Goal: Task Accomplishment & Management: Use online tool/utility

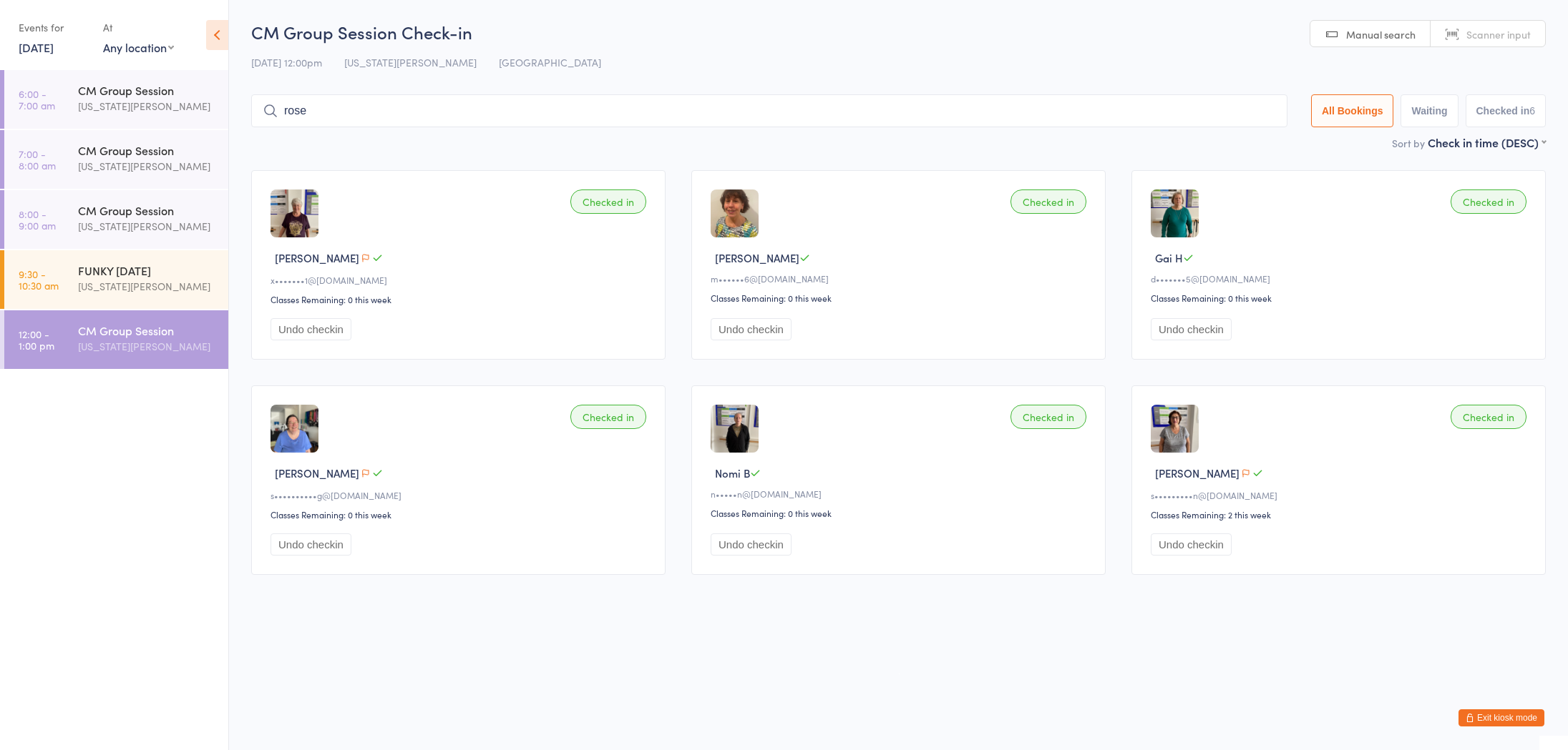
click at [213, 34] on icon at bounding box center [217, 35] width 22 height 30
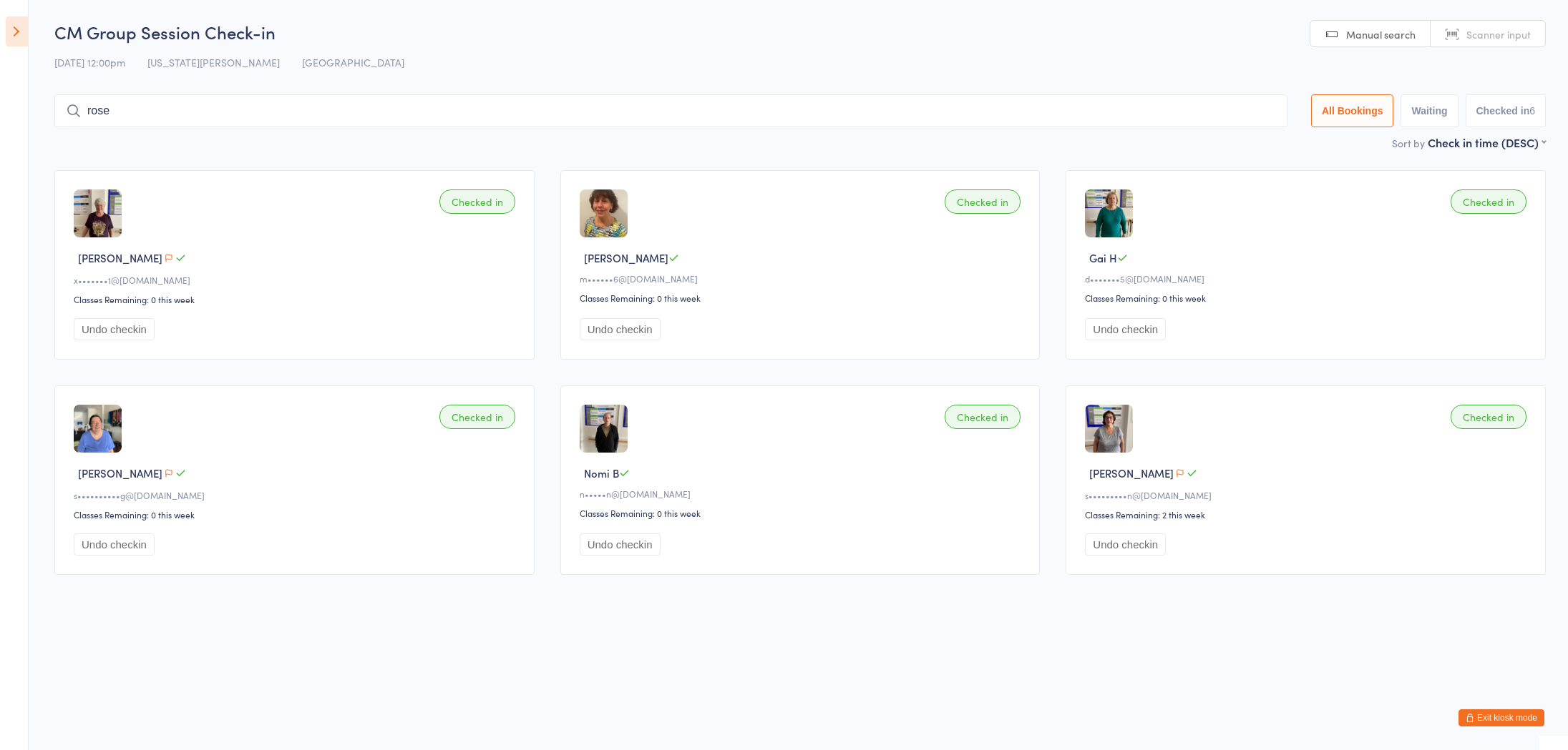
click at [21, 29] on icon at bounding box center [17, 32] width 22 height 30
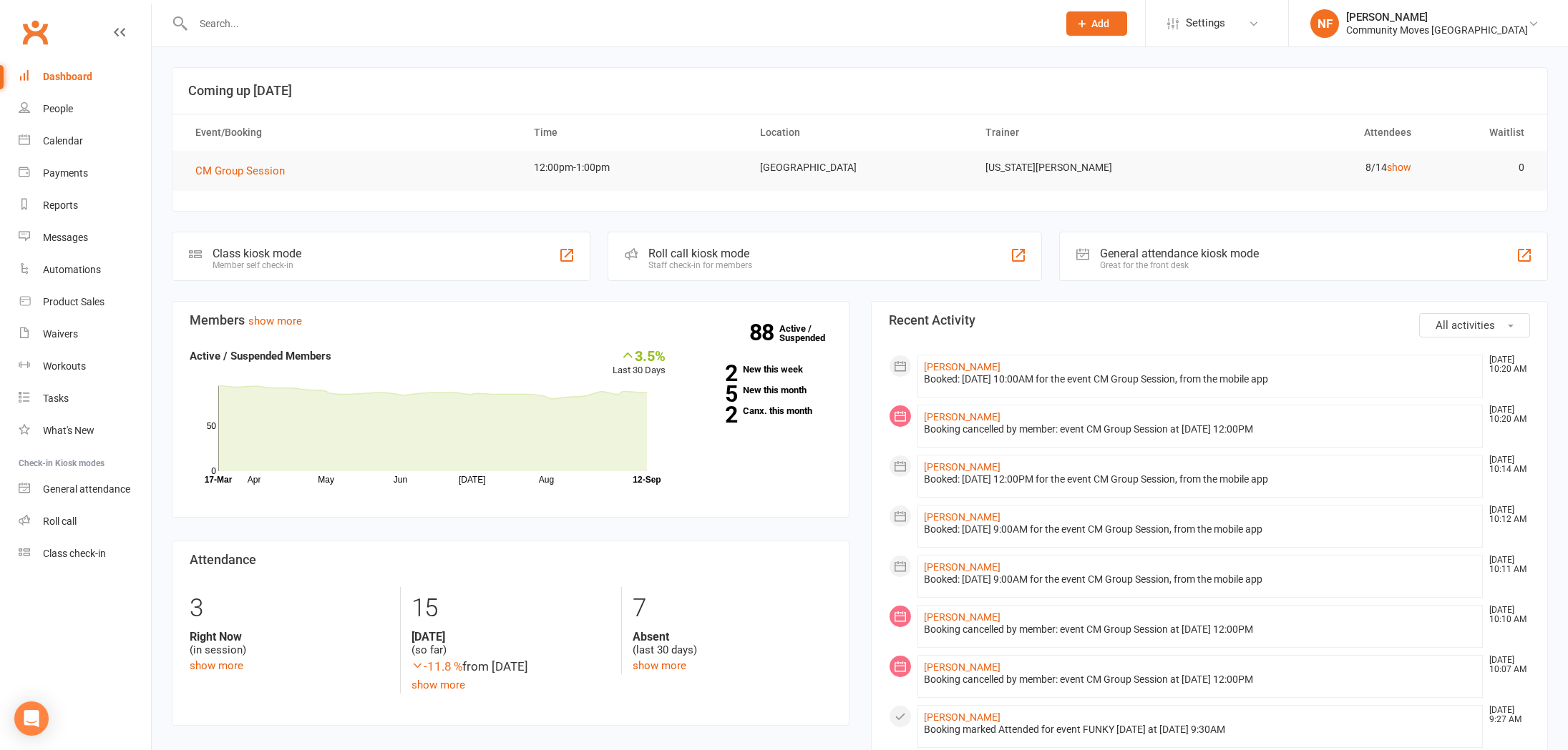
click at [53, 77] on div "Dashboard" at bounding box center [67, 76] width 50 height 12
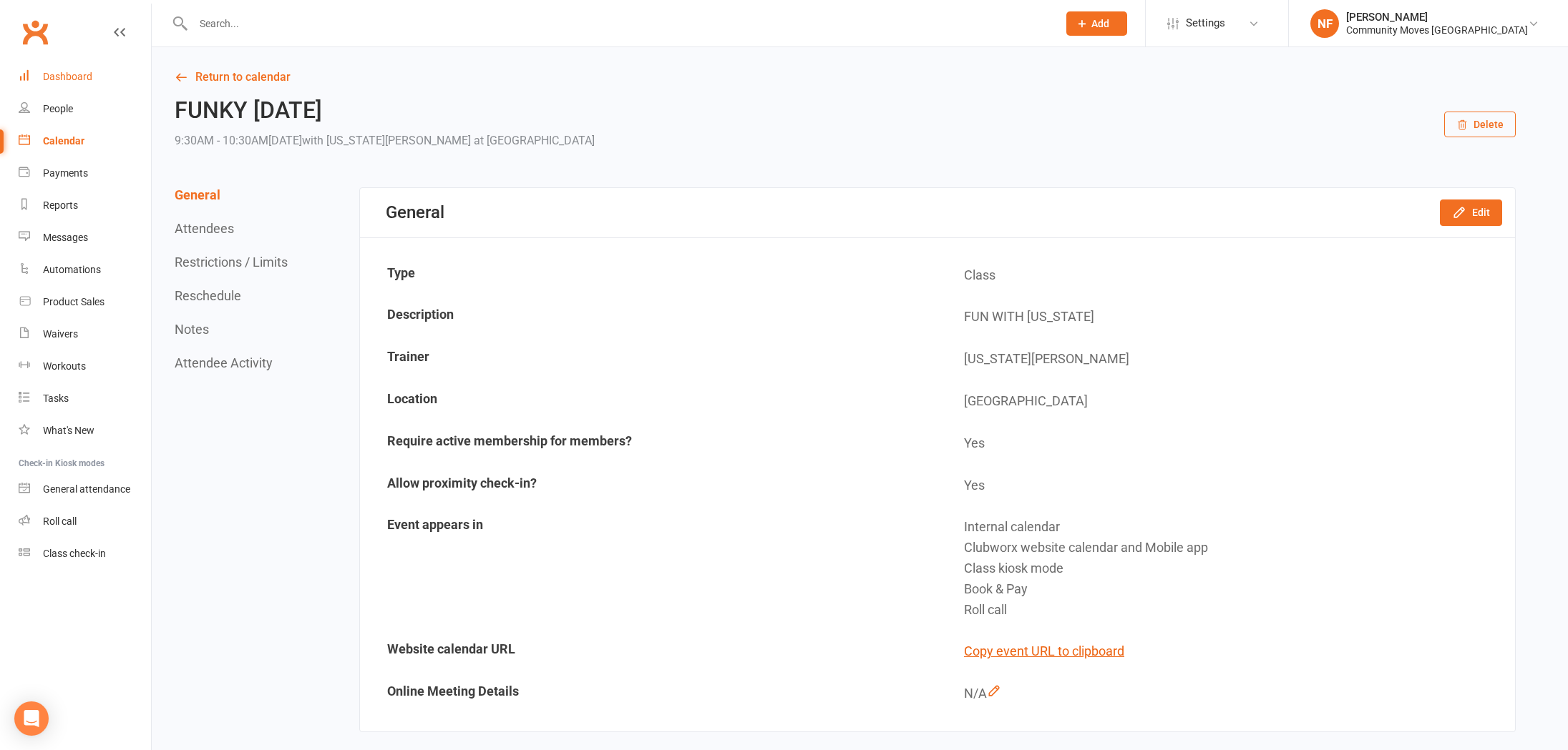
click at [54, 73] on div "Dashboard" at bounding box center [67, 76] width 50 height 12
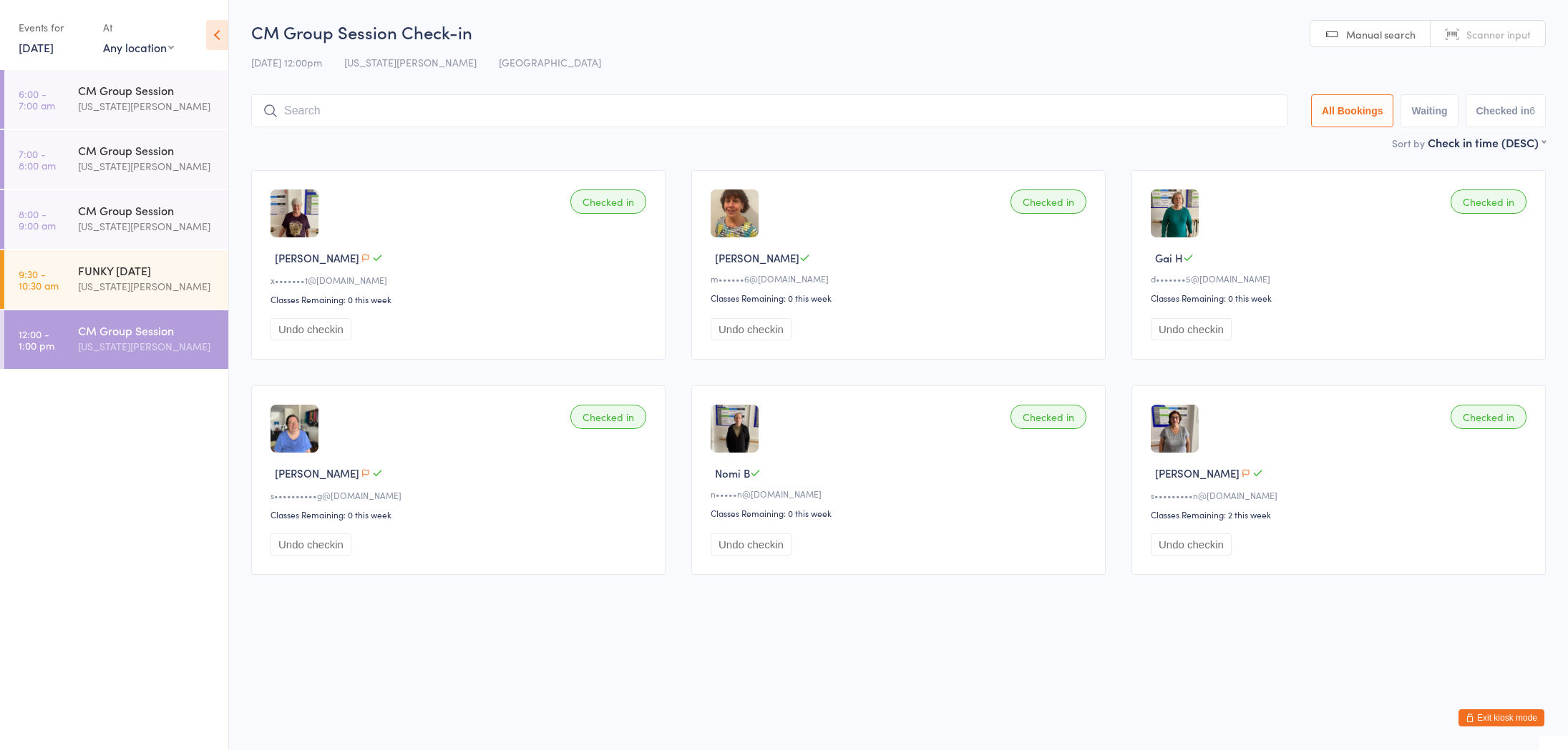
click at [173, 49] on select "Any location [GEOGRAPHIC_DATA]" at bounding box center [139, 47] width 71 height 16
select select "0"
click at [103, 39] on select "Any location [GEOGRAPHIC_DATA]" at bounding box center [139, 47] width 71 height 16
click at [271, 67] on span "[DATE] 12:00pm" at bounding box center [286, 62] width 71 height 14
click at [257, 65] on span "[DATE] 12:00pm" at bounding box center [286, 62] width 71 height 14
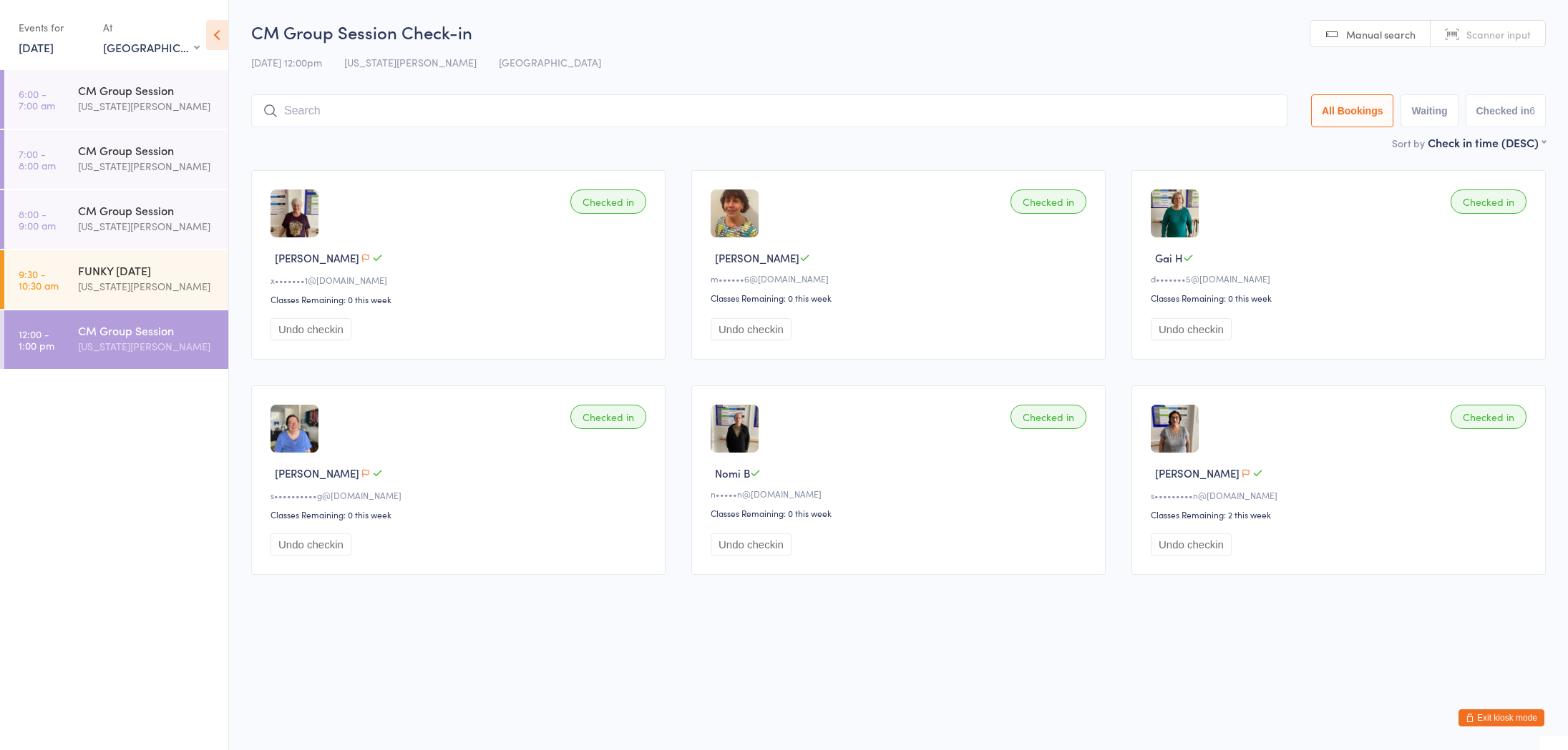
click at [54, 52] on link "[DATE]" at bounding box center [36, 47] width 35 height 16
click at [205, 132] on span "13" at bounding box center [205, 134] width 12 height 12
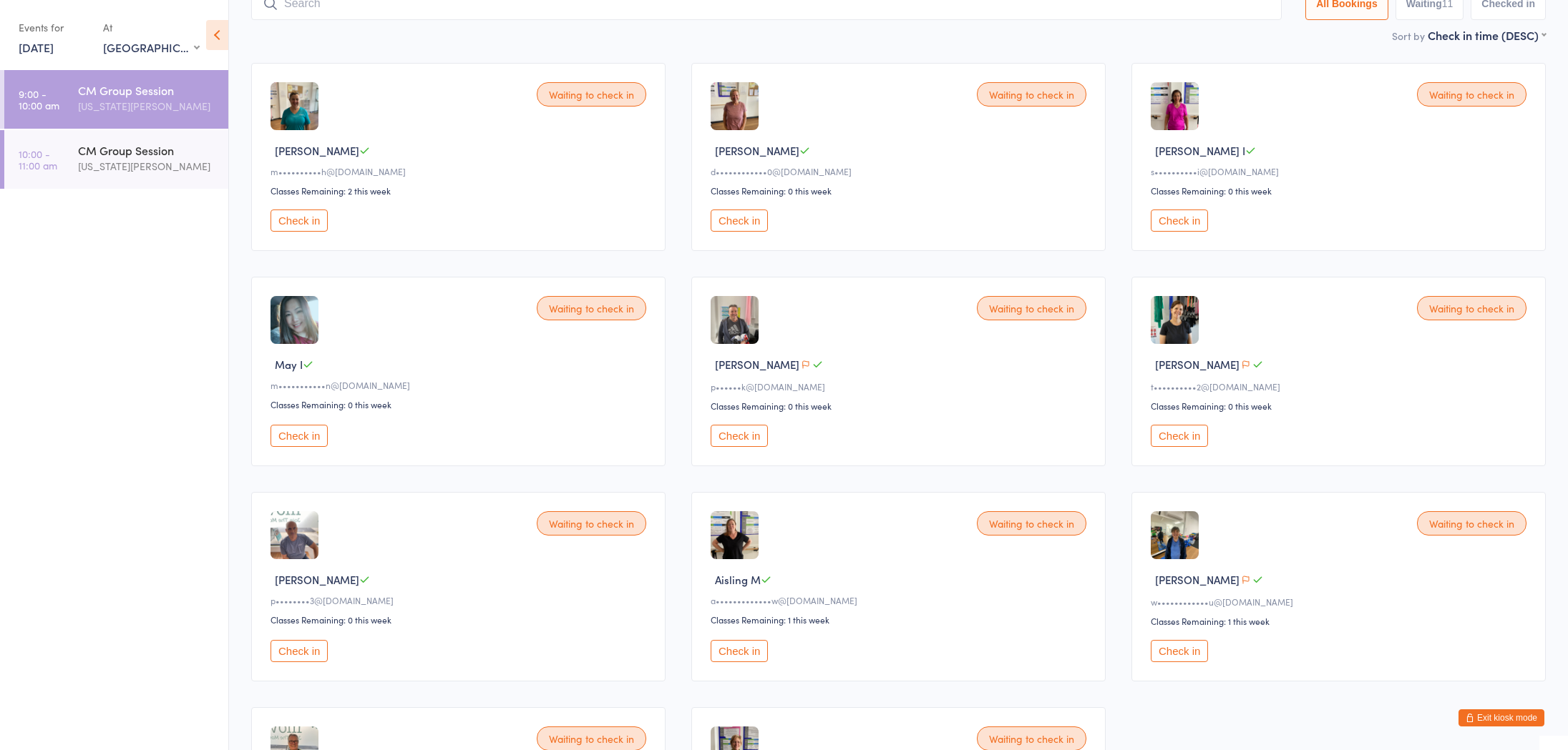
scroll to position [80, 0]
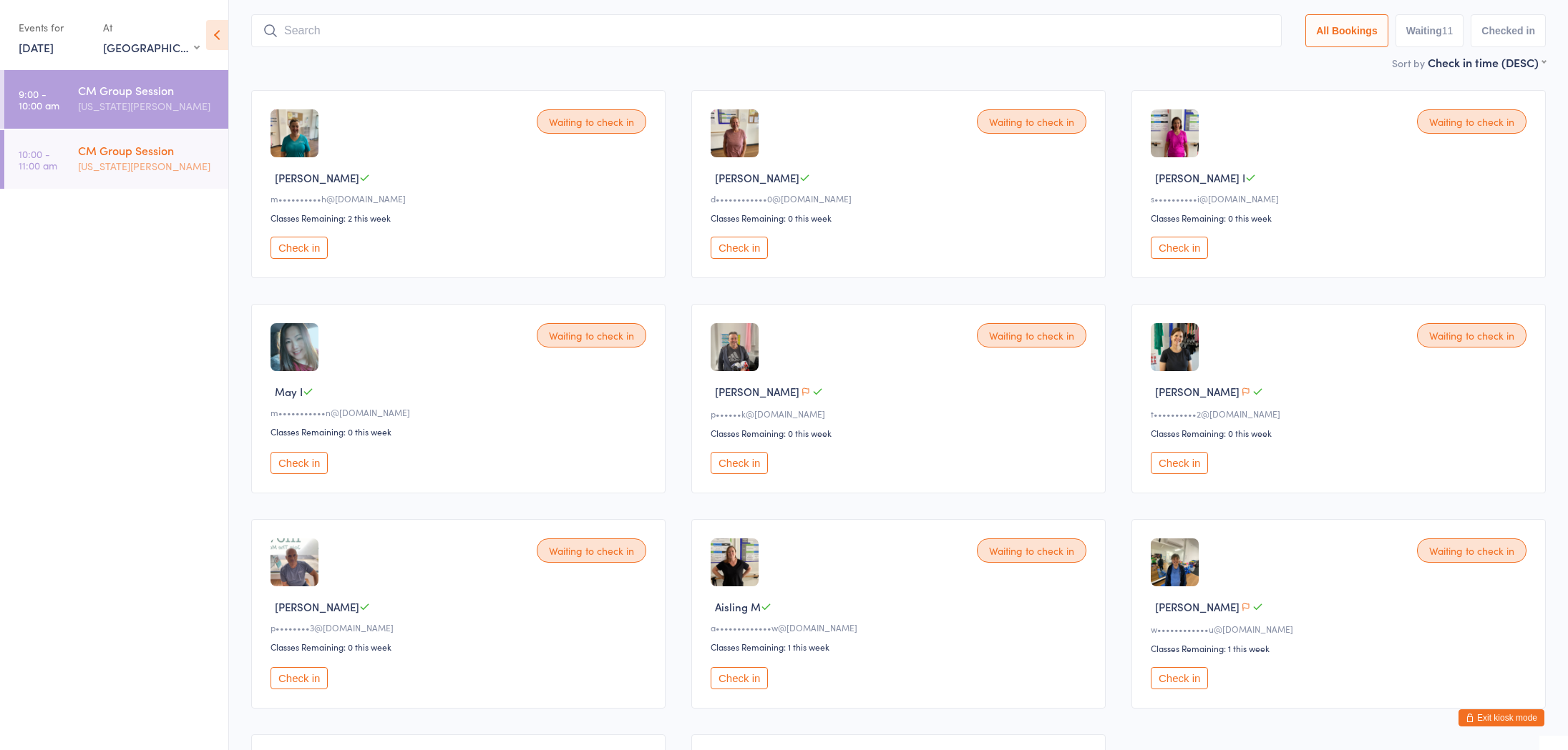
click at [163, 165] on div "[US_STATE][PERSON_NAME]" at bounding box center [147, 166] width 138 height 17
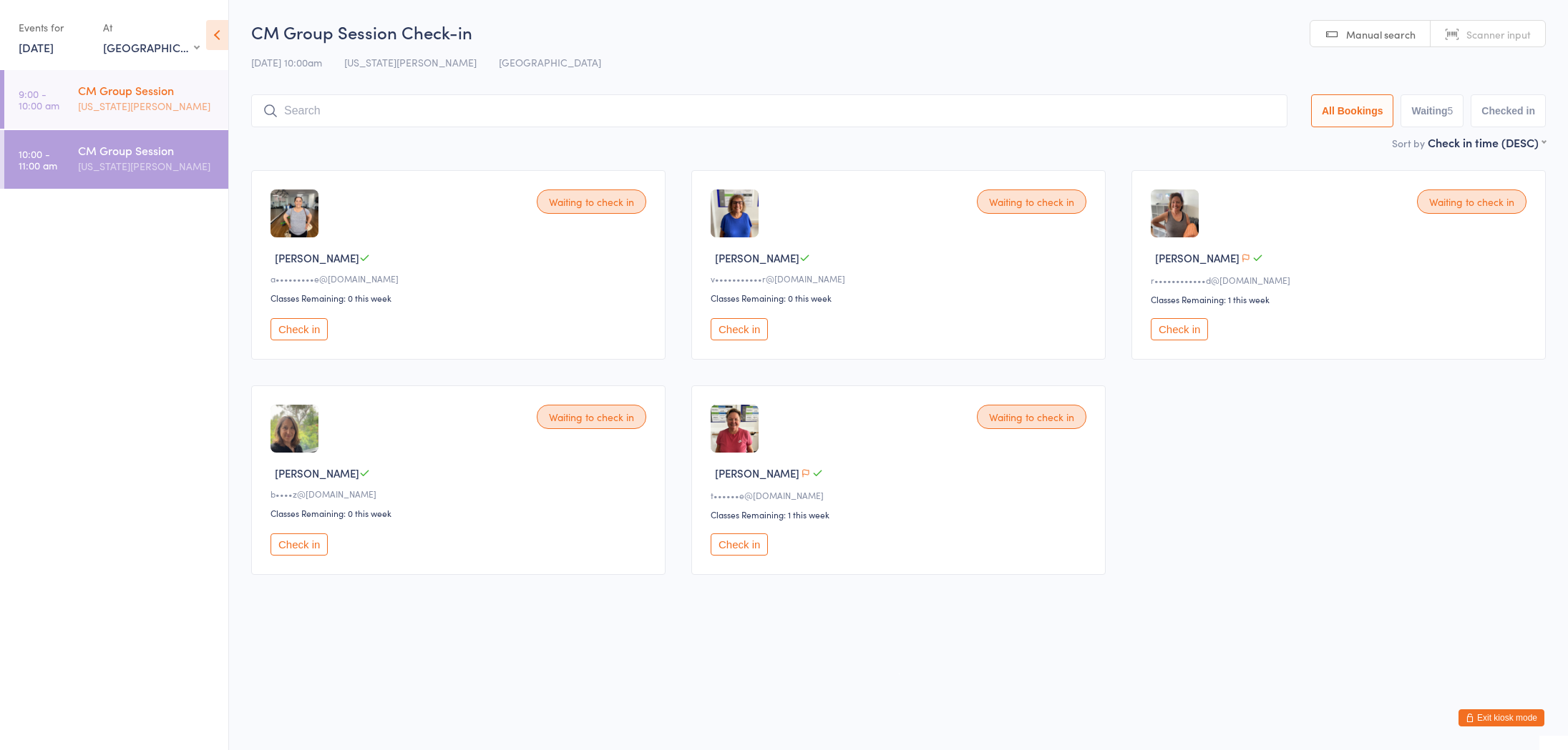
click at [163, 114] on div "[US_STATE][PERSON_NAME]" at bounding box center [147, 106] width 138 height 17
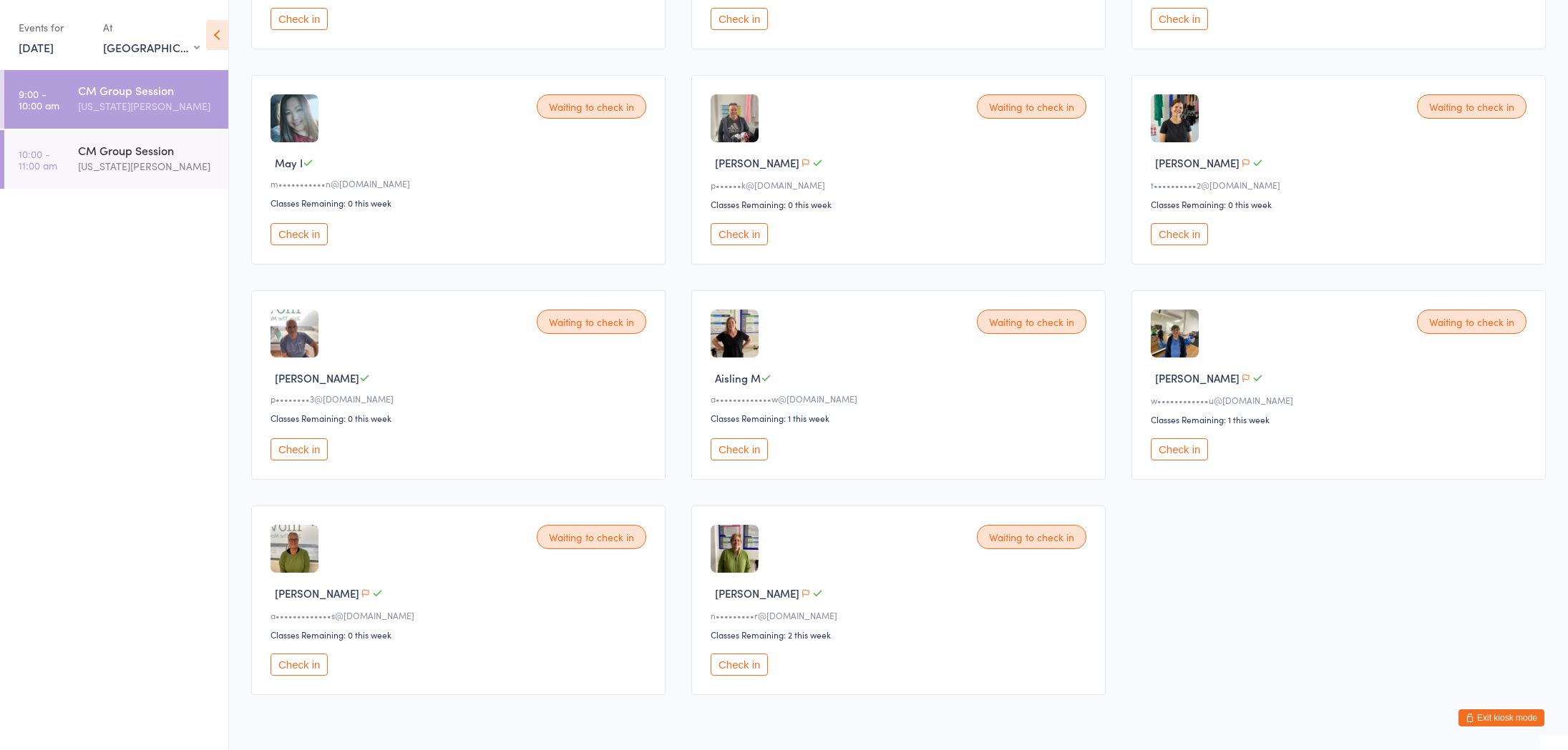
scroll to position [336, 0]
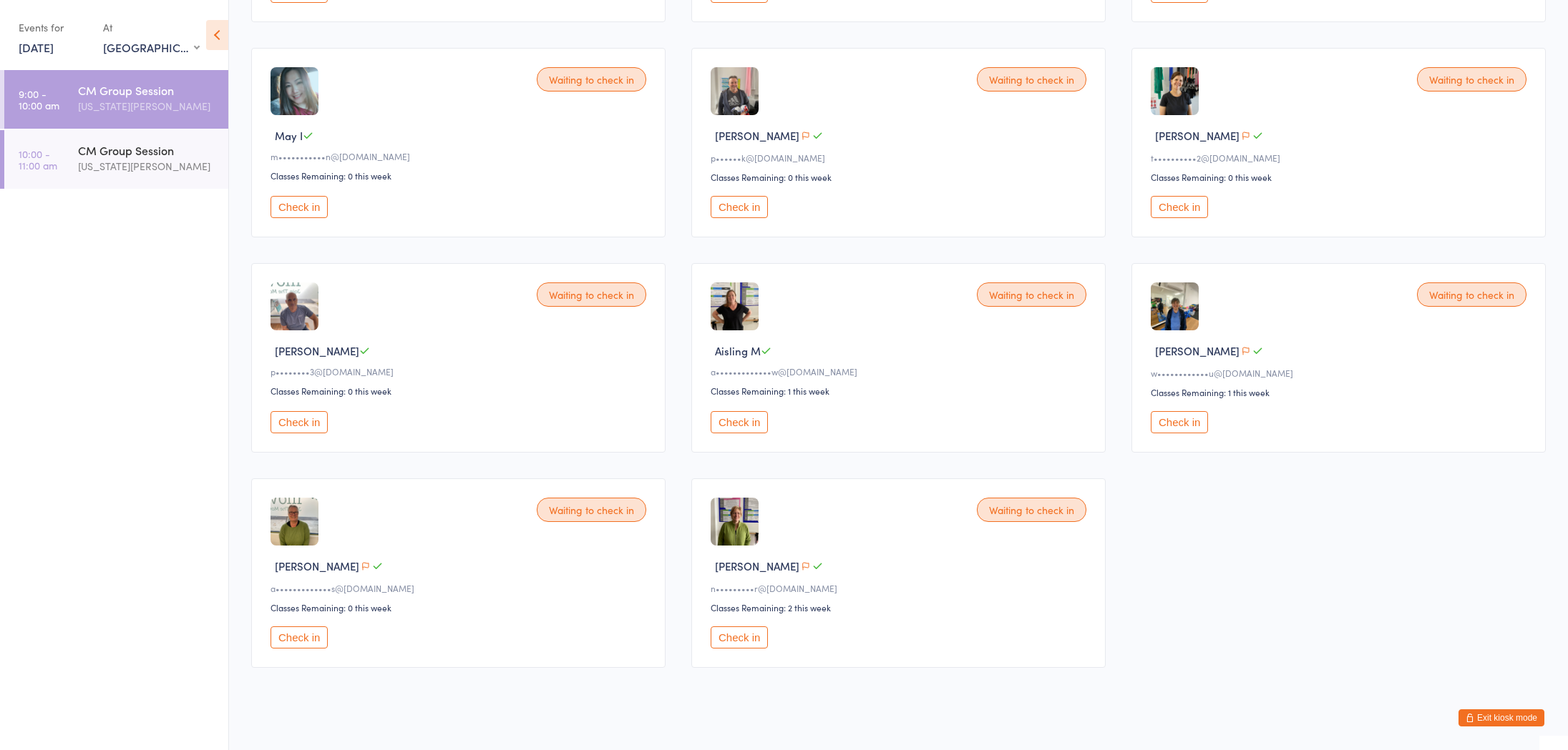
click at [310, 631] on button "Check in" at bounding box center [299, 637] width 58 height 22
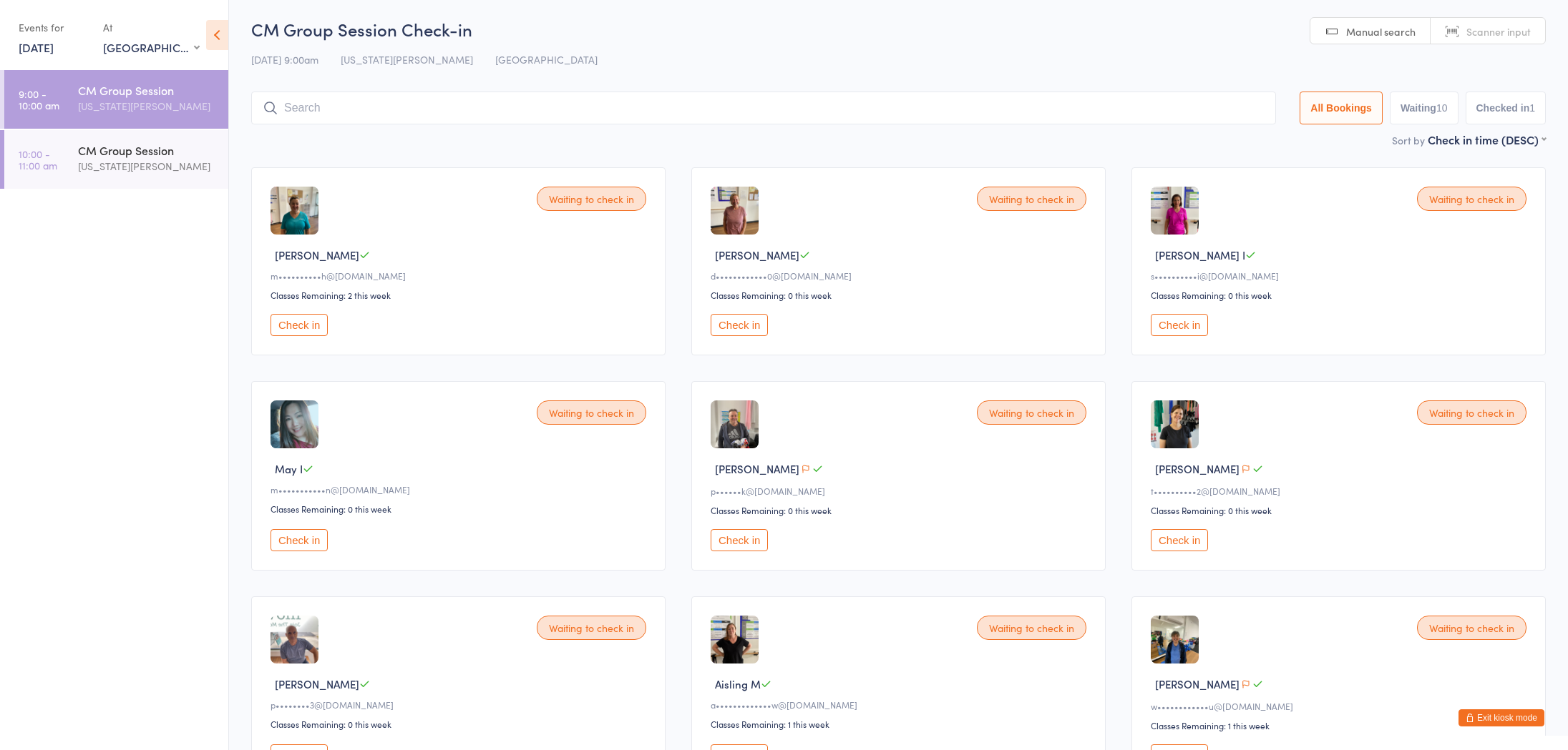
scroll to position [0, 0]
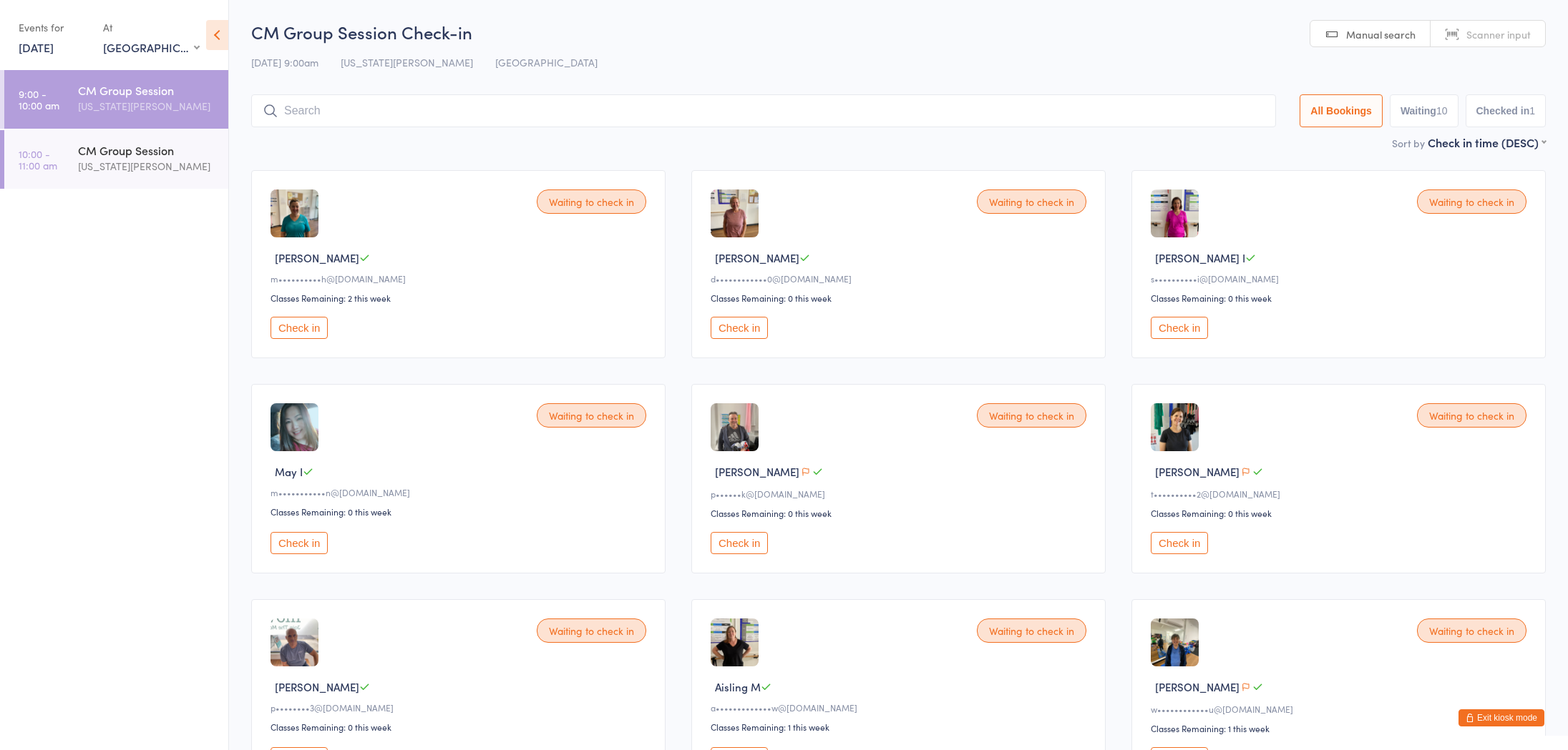
click at [316, 330] on button "Check in" at bounding box center [299, 328] width 58 height 22
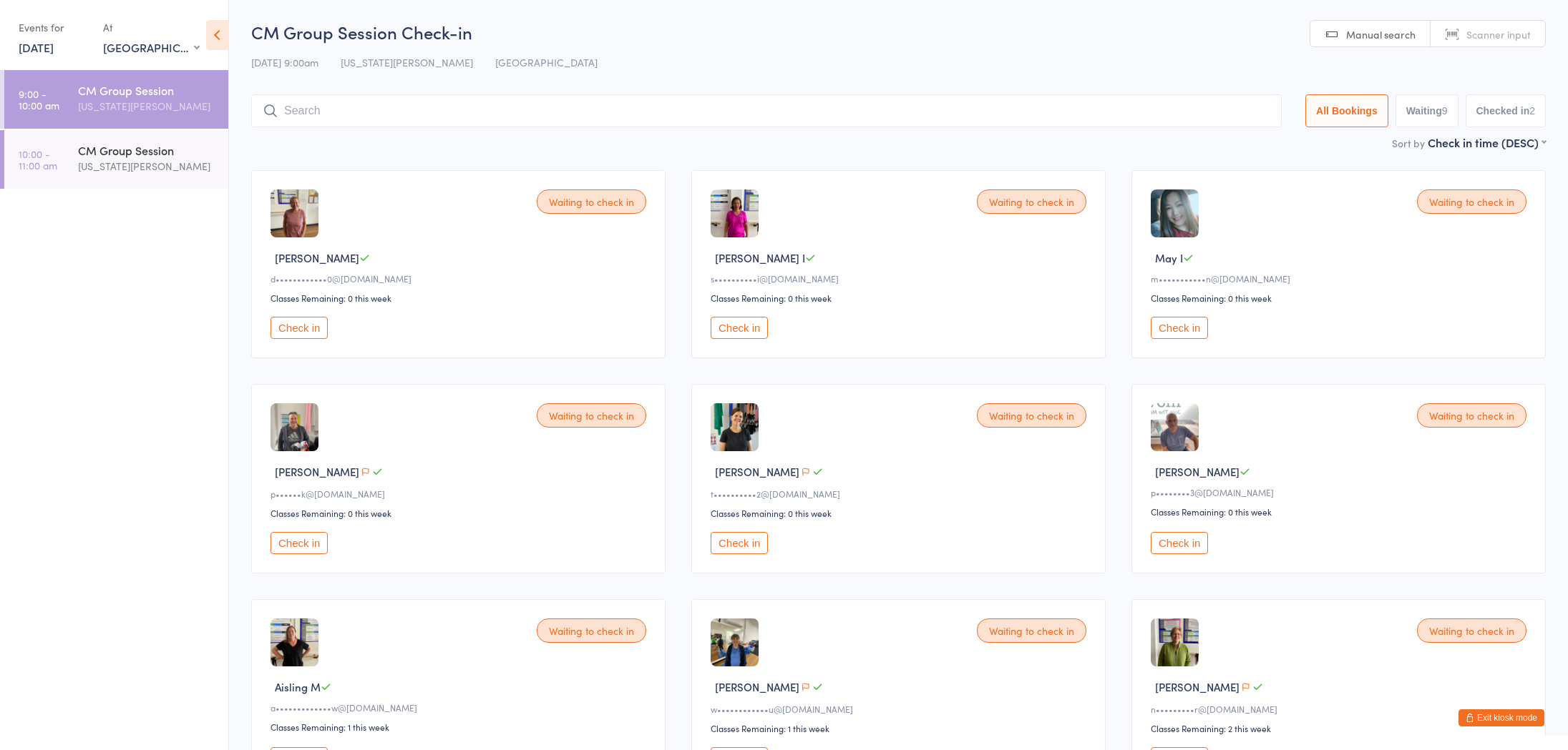
click at [300, 545] on button "Check in" at bounding box center [299, 543] width 58 height 22
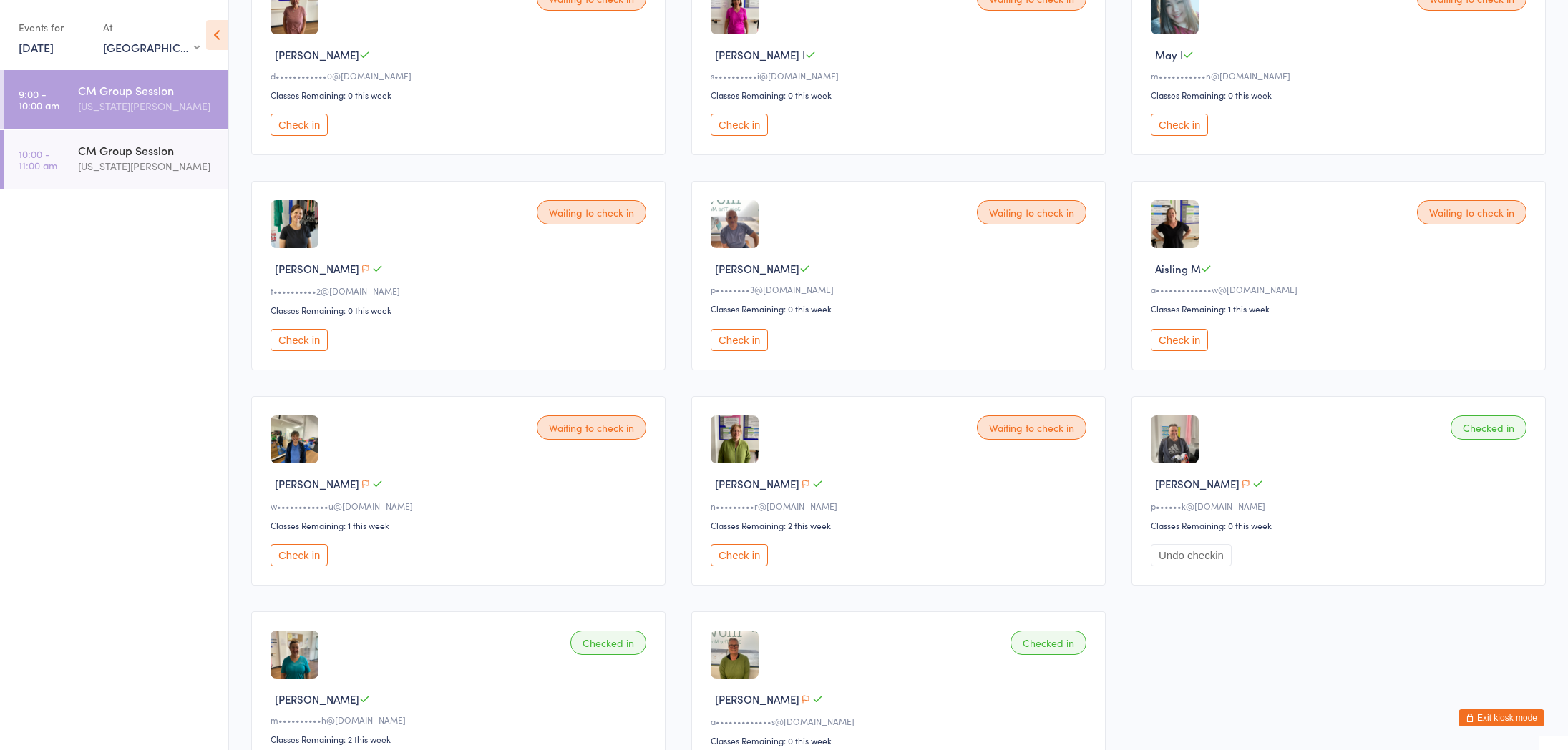
scroll to position [222, 0]
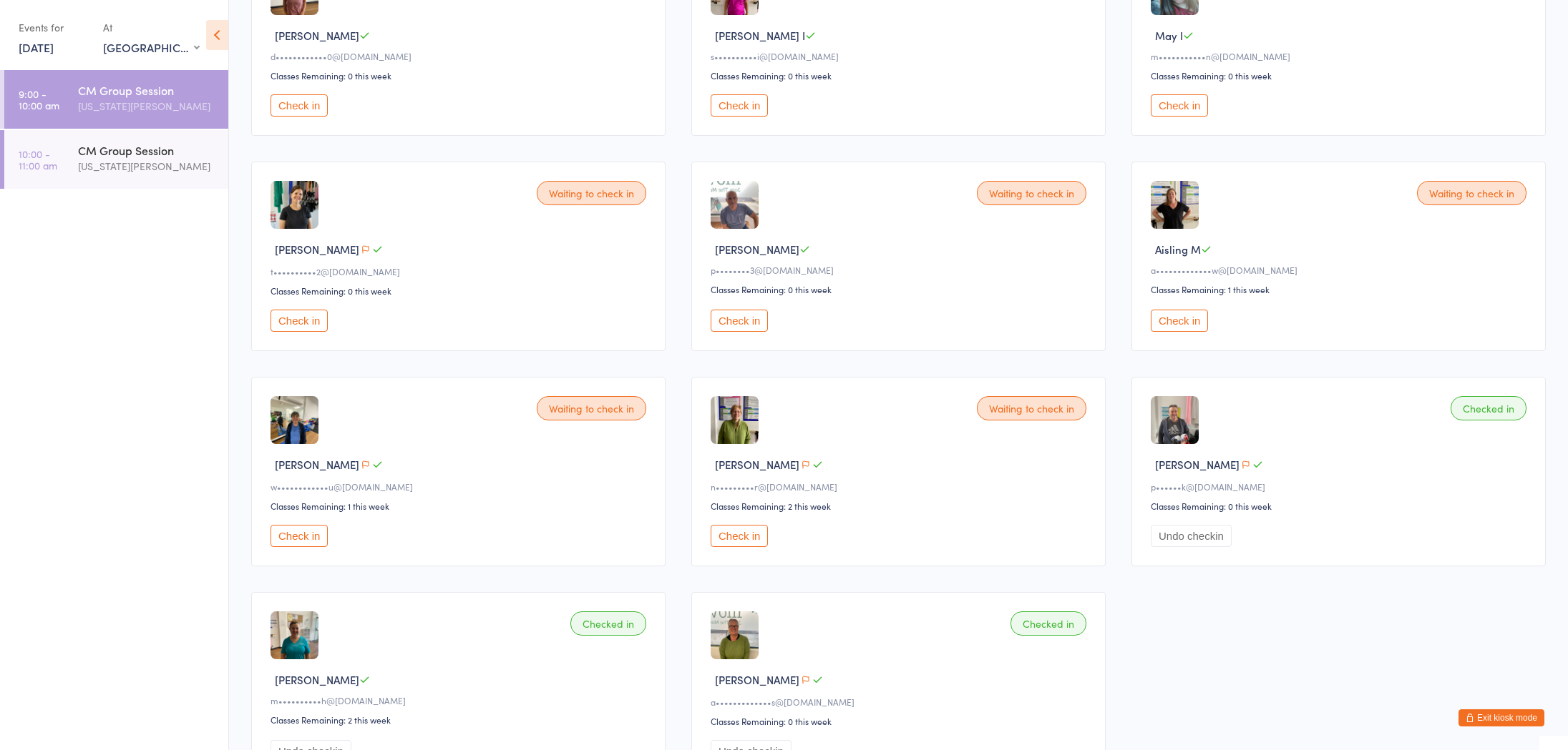
click at [313, 322] on button "Check in" at bounding box center [299, 321] width 58 height 22
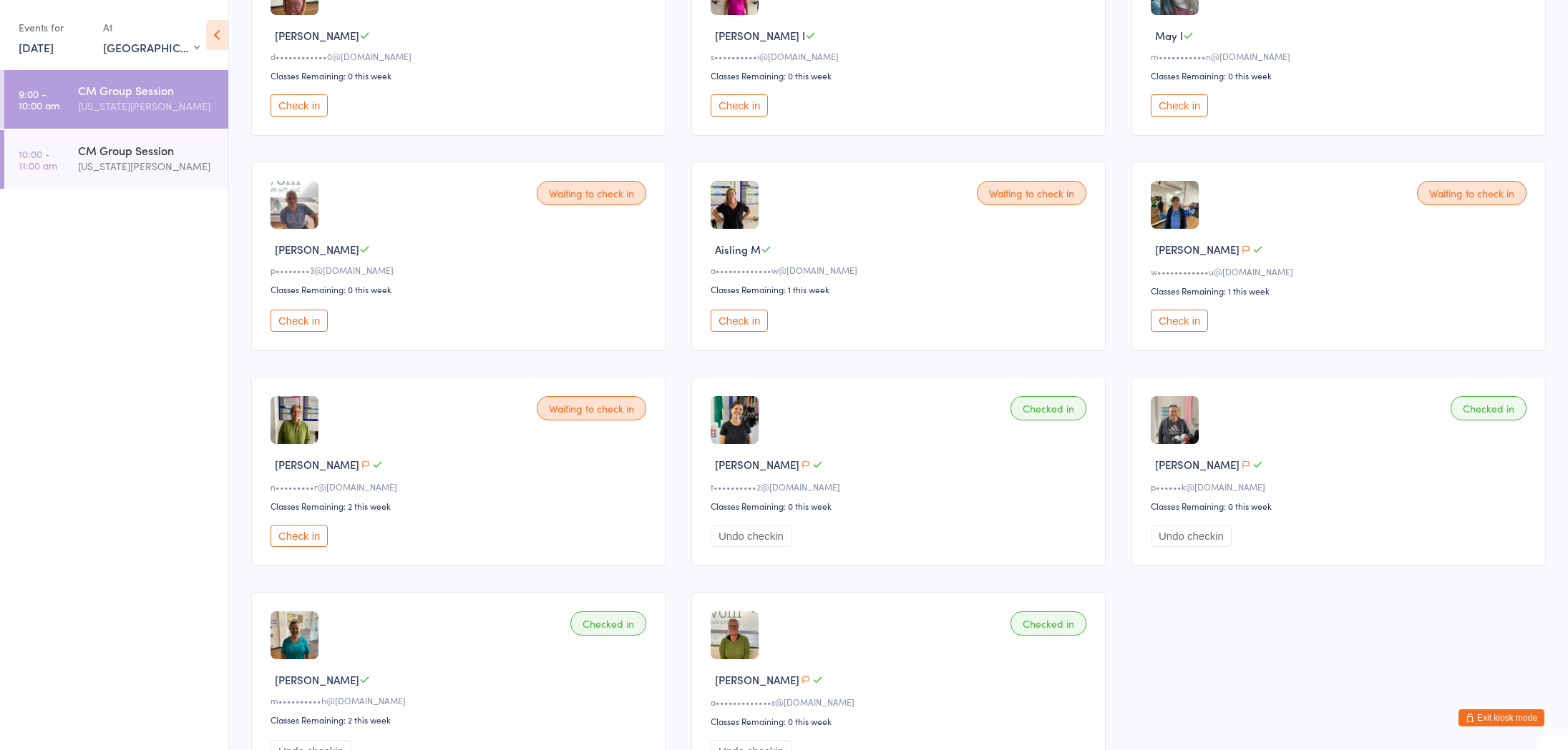
click at [283, 533] on button "Check in" at bounding box center [299, 536] width 58 height 22
click at [724, 320] on button "Check in" at bounding box center [739, 321] width 58 height 22
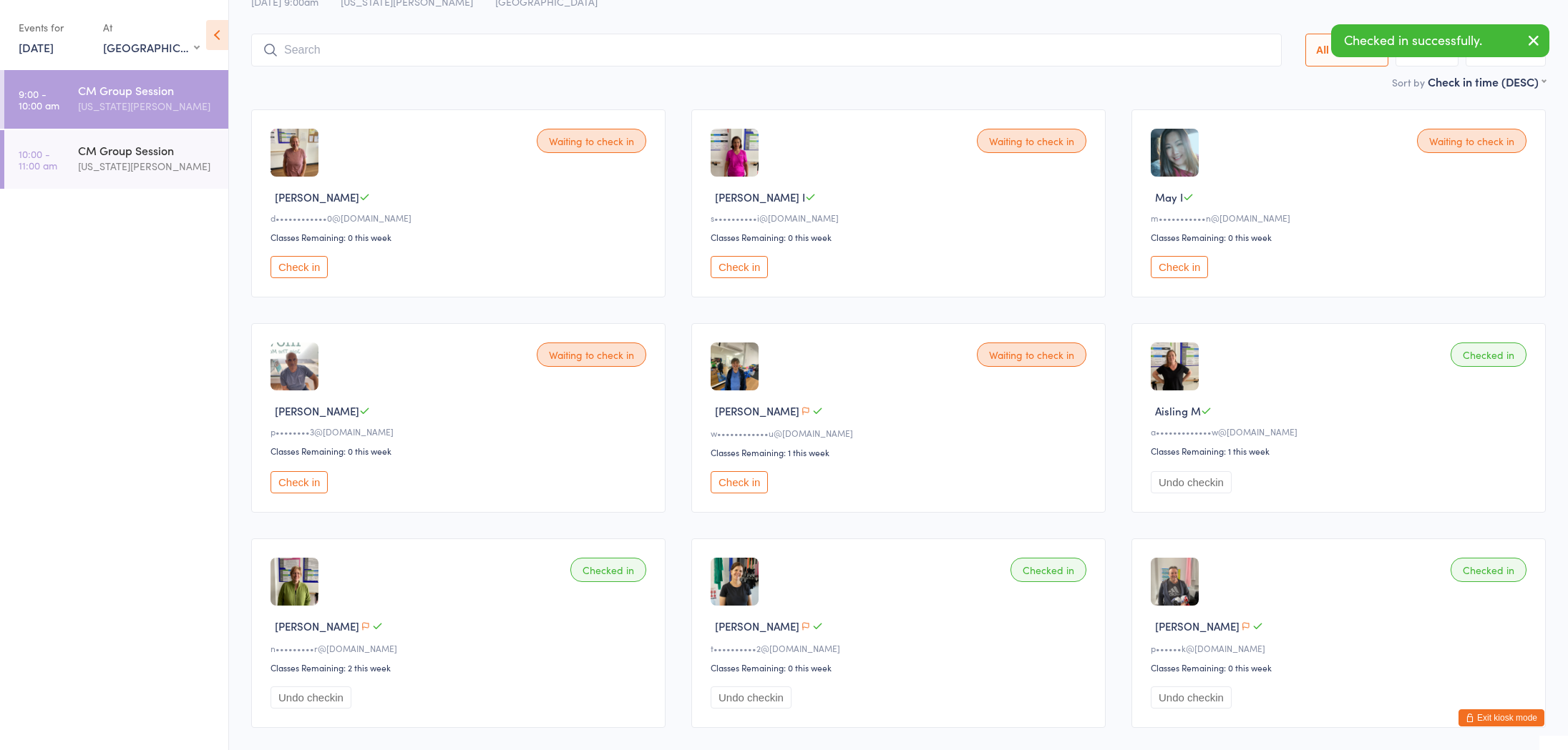
scroll to position [27, 0]
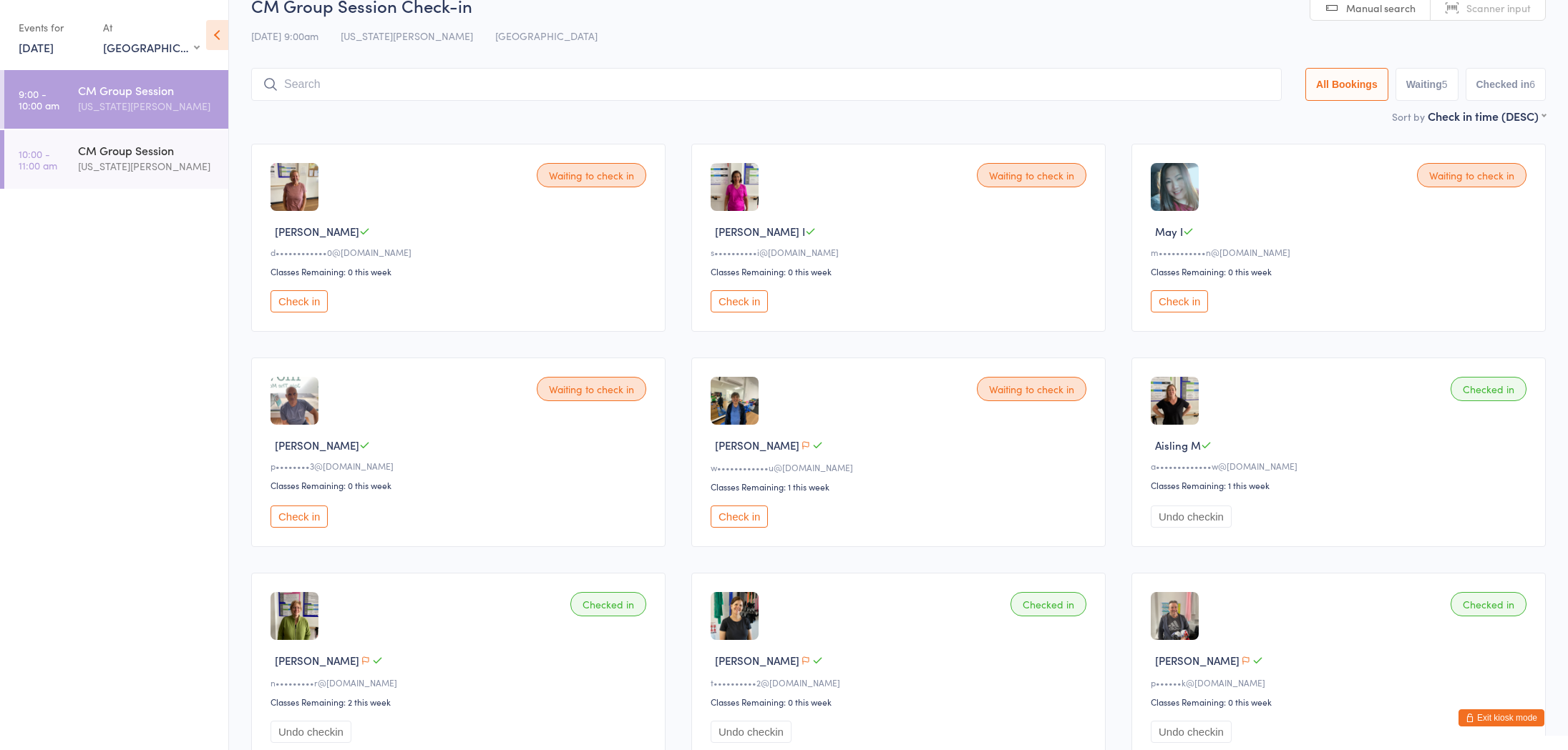
click at [725, 510] on button "Check in" at bounding box center [739, 517] width 58 height 22
click at [1165, 303] on button "Check in" at bounding box center [1179, 301] width 58 height 22
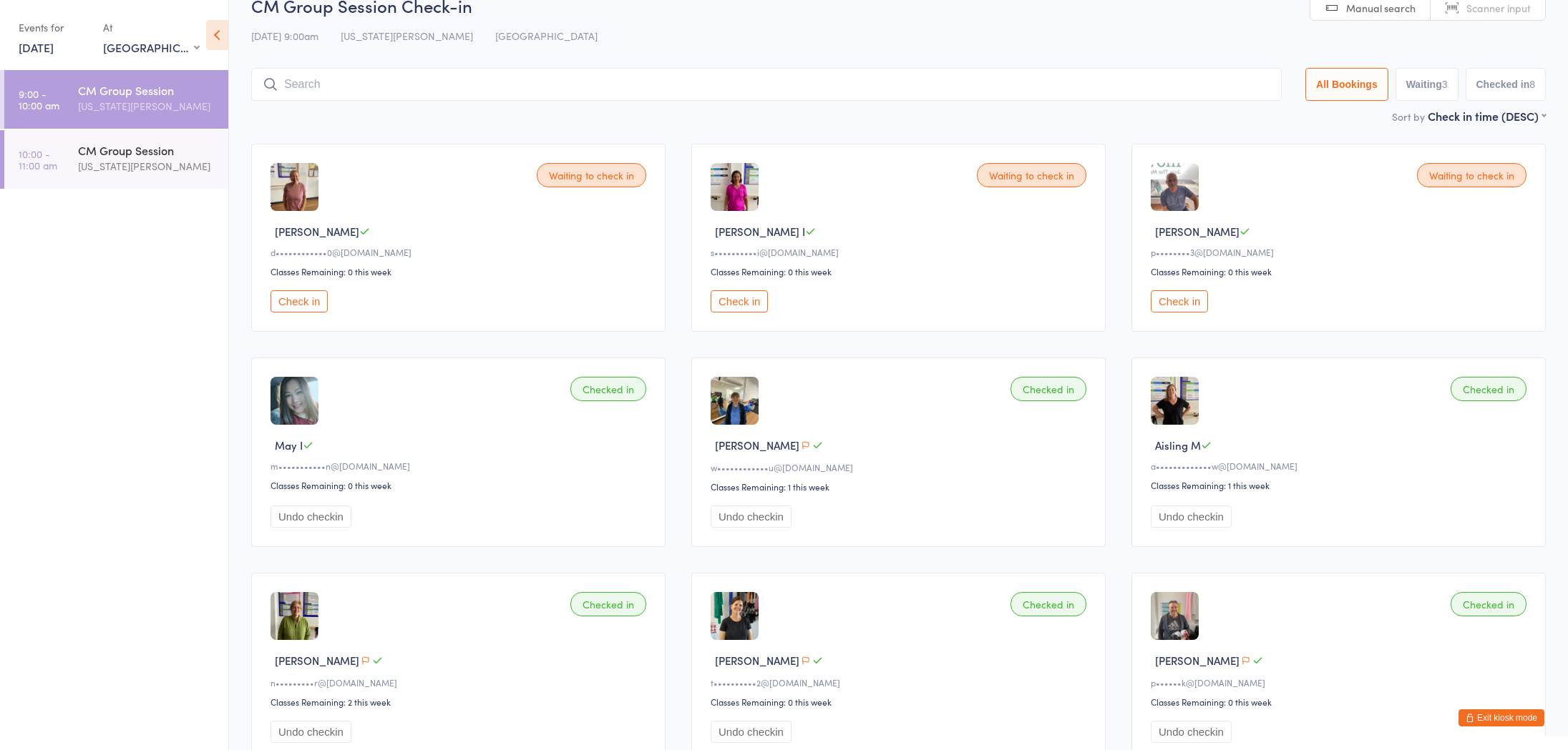
click at [751, 296] on button "Check in" at bounding box center [739, 301] width 58 height 22
click at [756, 297] on button "Check in" at bounding box center [739, 301] width 58 height 22
